Goal: Subscribe to service/newsletter

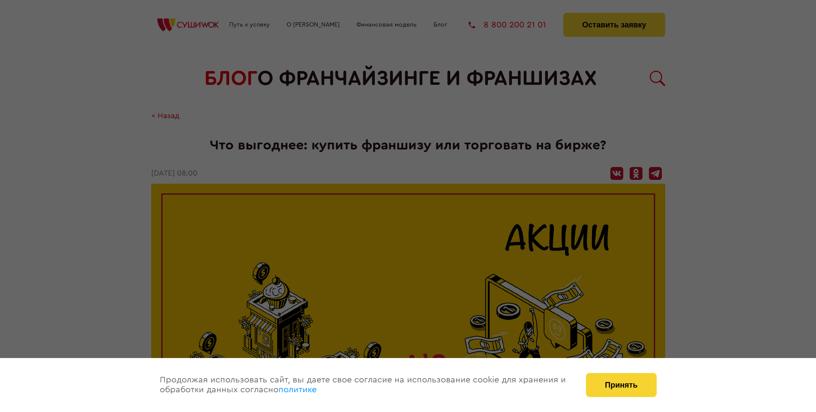
scroll to position [1124, 0]
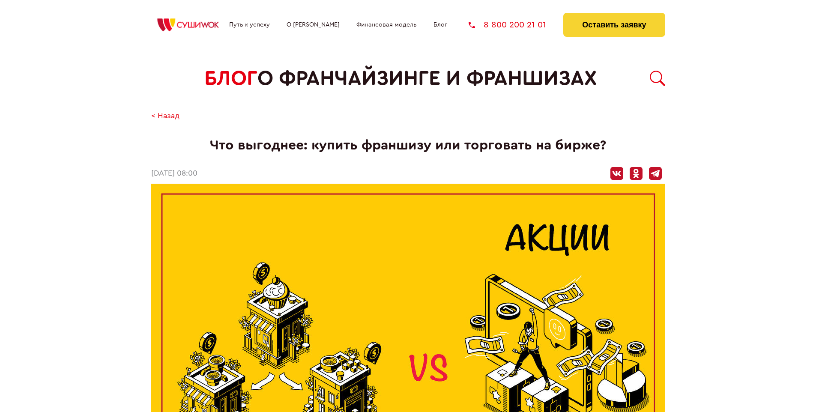
scroll to position [1124, 0]
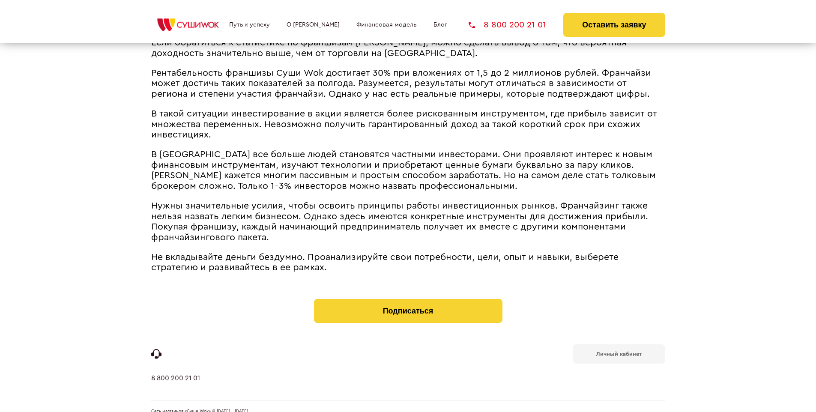
click at [618, 351] on b "Личный кабинет" at bounding box center [618, 354] width 45 height 6
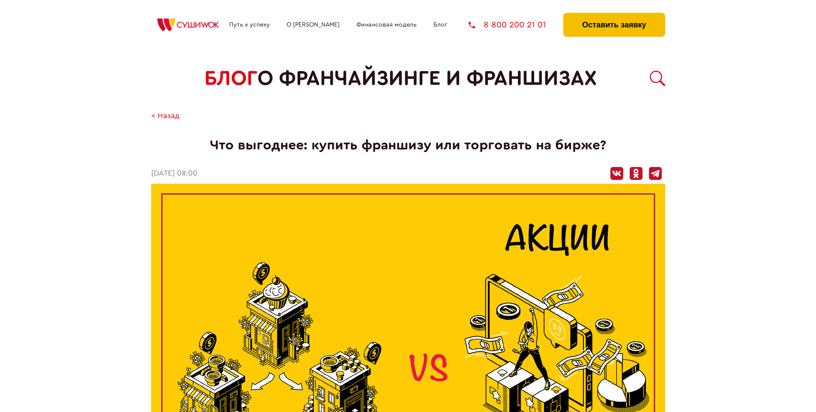
click at [614, 15] on button "Оставить заявку" at bounding box center [614, 25] width 102 height 24
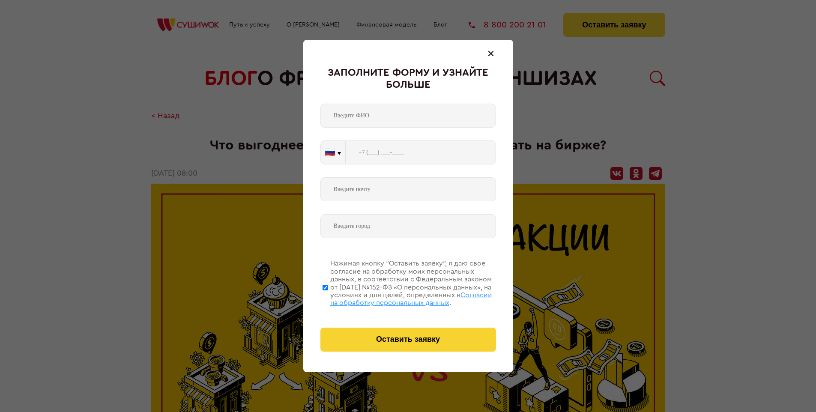
click at [397, 298] on span "Согласии на обработку персональных данных" at bounding box center [411, 299] width 162 height 15
click at [328, 298] on input "Нажимая кнопку “Оставить заявку”, я даю свое согласие на обработку моих персона…" at bounding box center [325, 287] width 6 height 69
checkbox input "false"
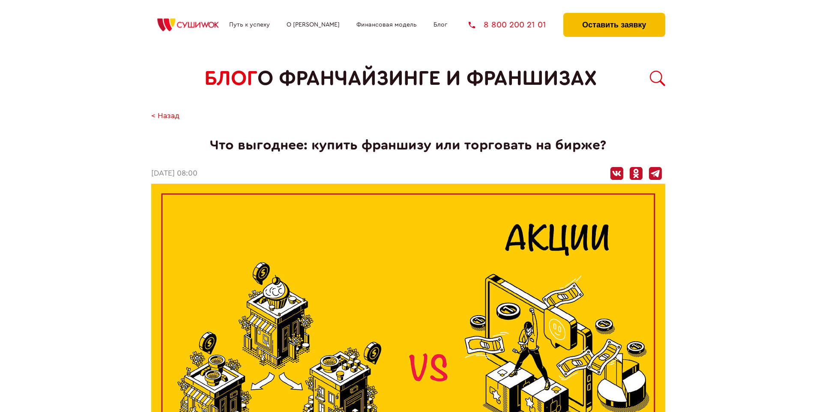
click at [614, 15] on button "Оставить заявку" at bounding box center [614, 25] width 102 height 24
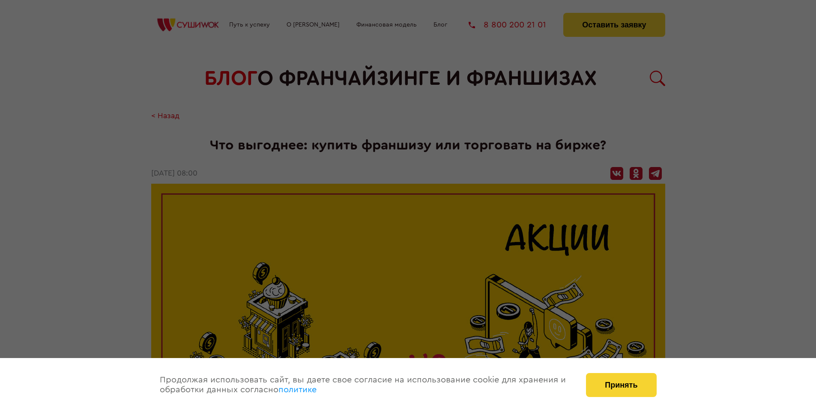
scroll to position [1124, 0]
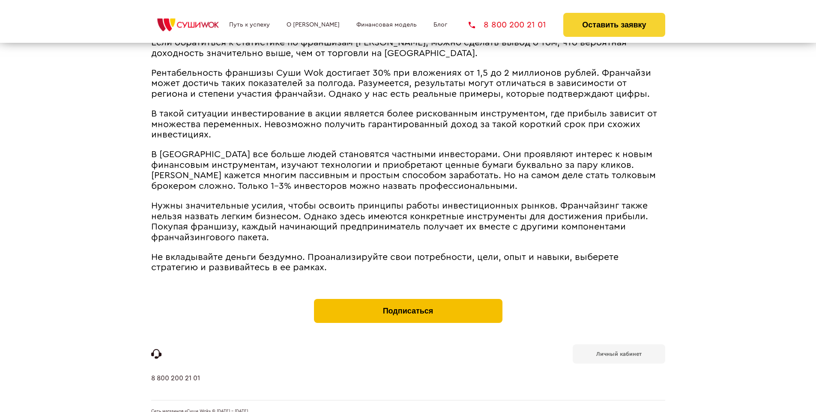
click at [408, 299] on button "Подписаться" at bounding box center [408, 311] width 188 height 24
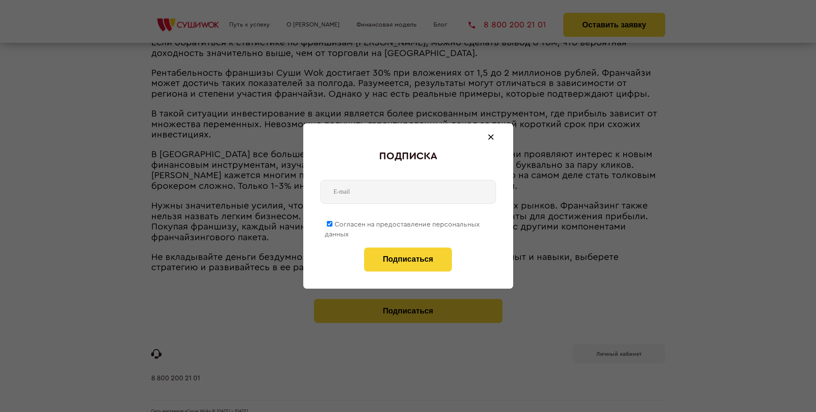
click at [403, 223] on span "Согласен на предоставление персональных данных" at bounding box center [402, 229] width 155 height 17
click at [332, 223] on input "Согласен на предоставление персональных данных" at bounding box center [330, 224] width 6 height 6
checkbox input "false"
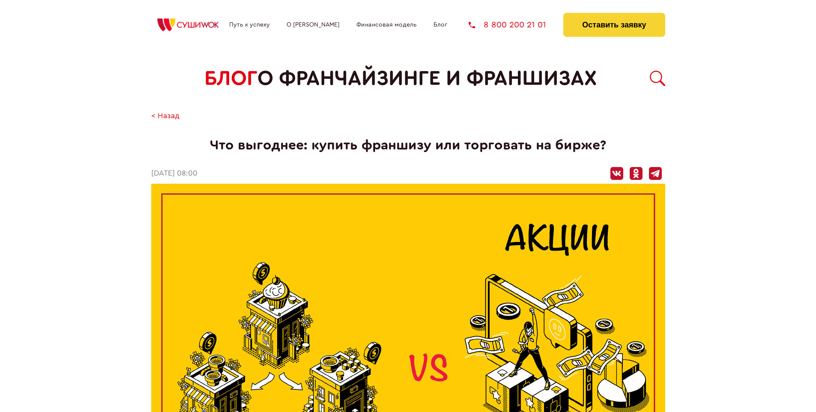
scroll to position [1124, 0]
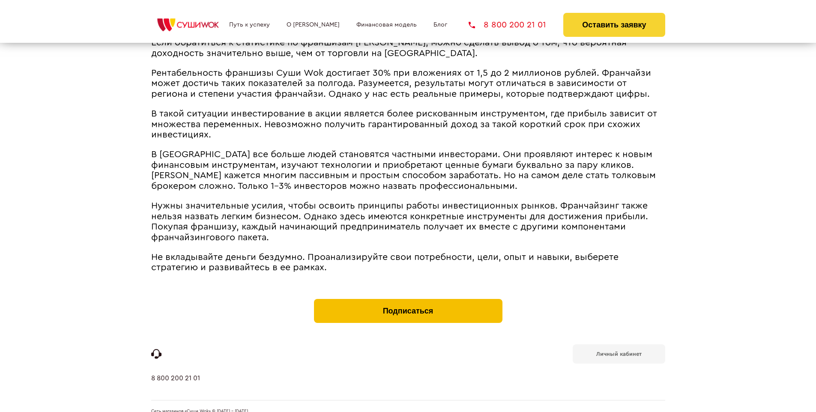
click at [408, 299] on button "Подписаться" at bounding box center [408, 311] width 188 height 24
